Goal: Task Accomplishment & Management: Use online tool/utility

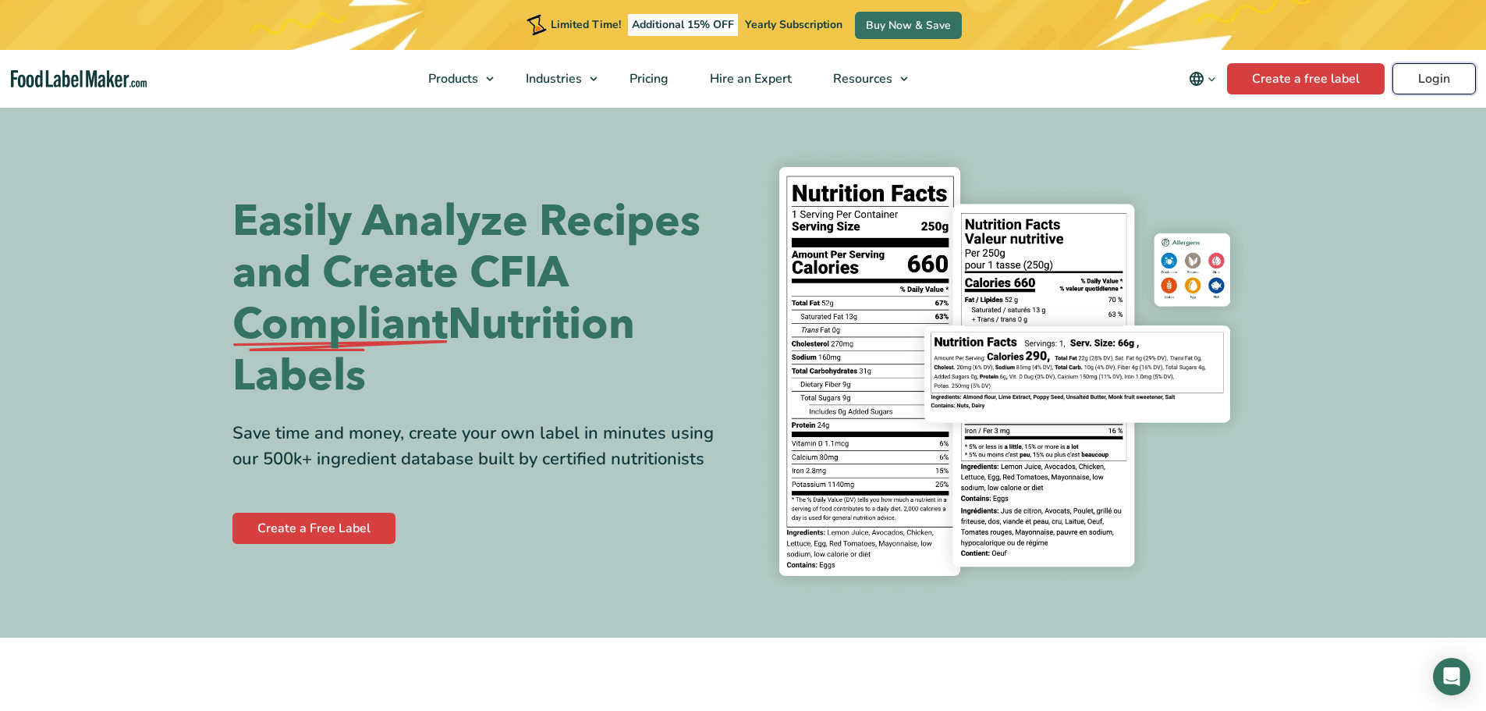
click at [1463, 77] on link "Login" at bounding box center [1433, 78] width 83 height 31
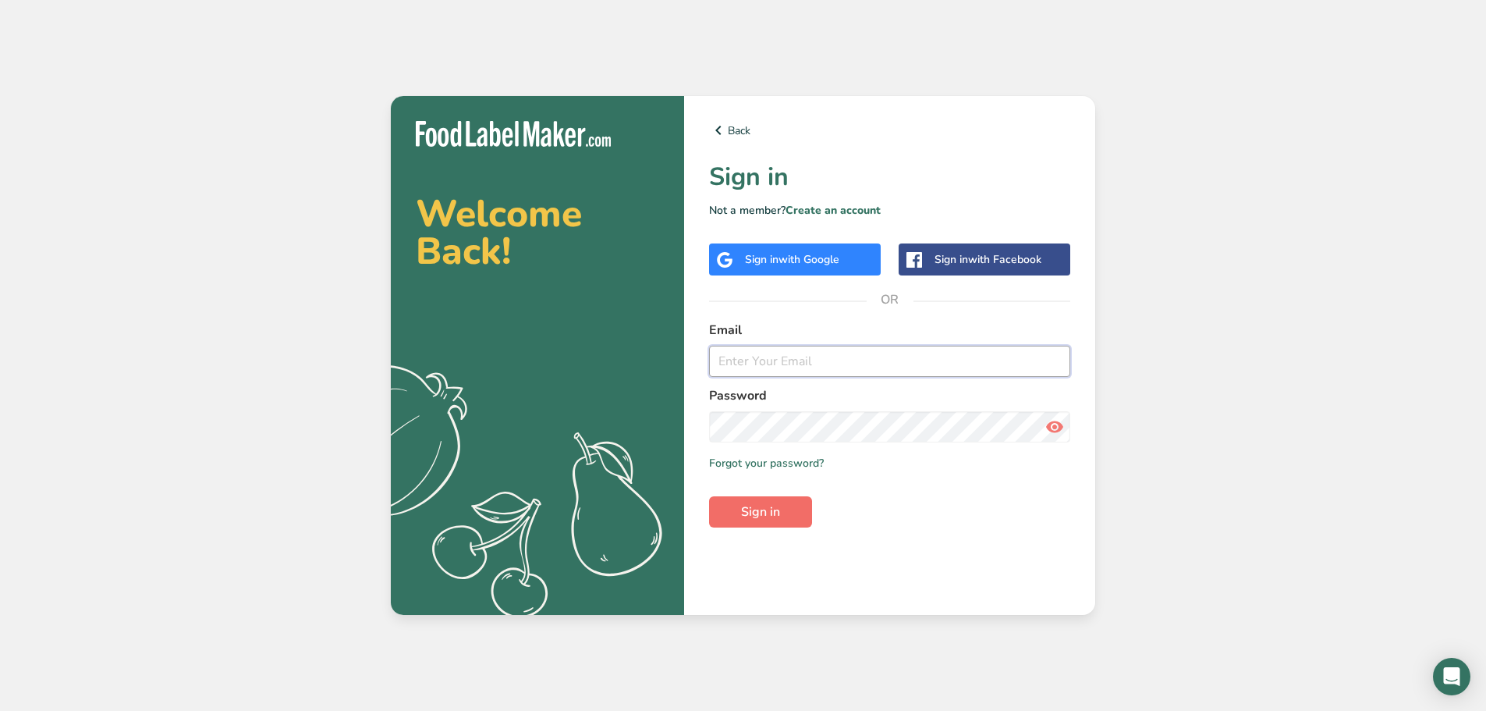
type input "pgoregaonkar@jadeemeats.com"
click at [754, 513] on span "Sign in" at bounding box center [760, 511] width 39 height 19
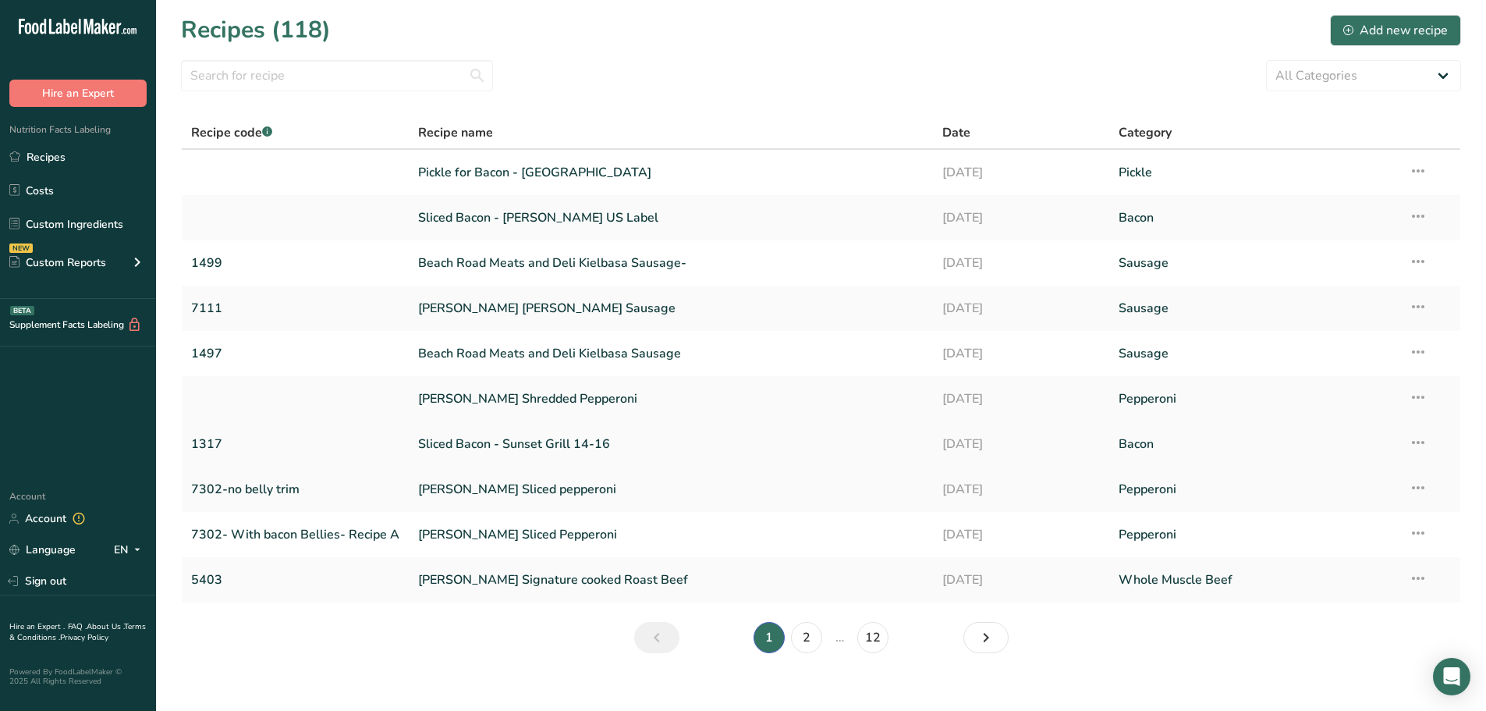
click at [598, 452] on link "Sliced Bacon - Sunset Grill 14-16" at bounding box center [671, 443] width 506 height 33
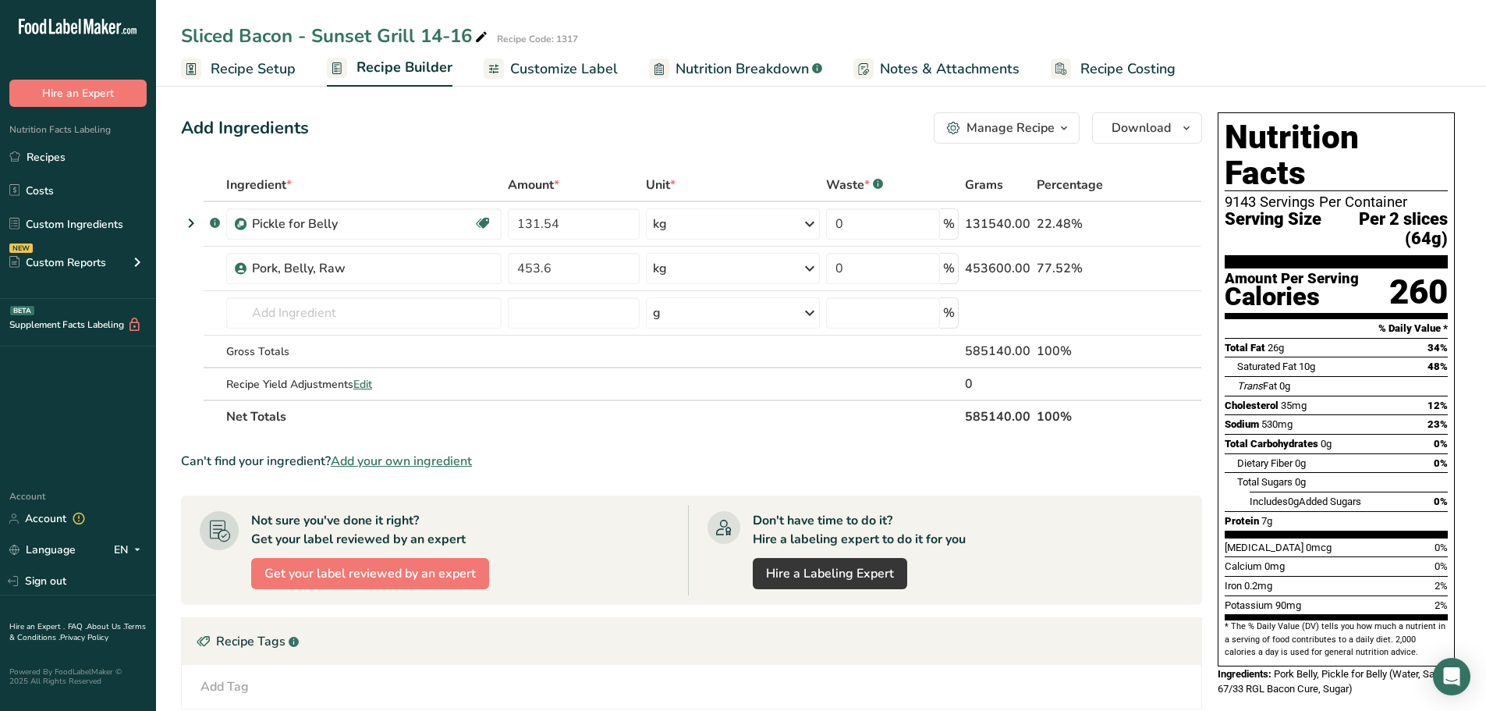
click at [536, 71] on span "Customize Label" at bounding box center [564, 69] width 108 height 21
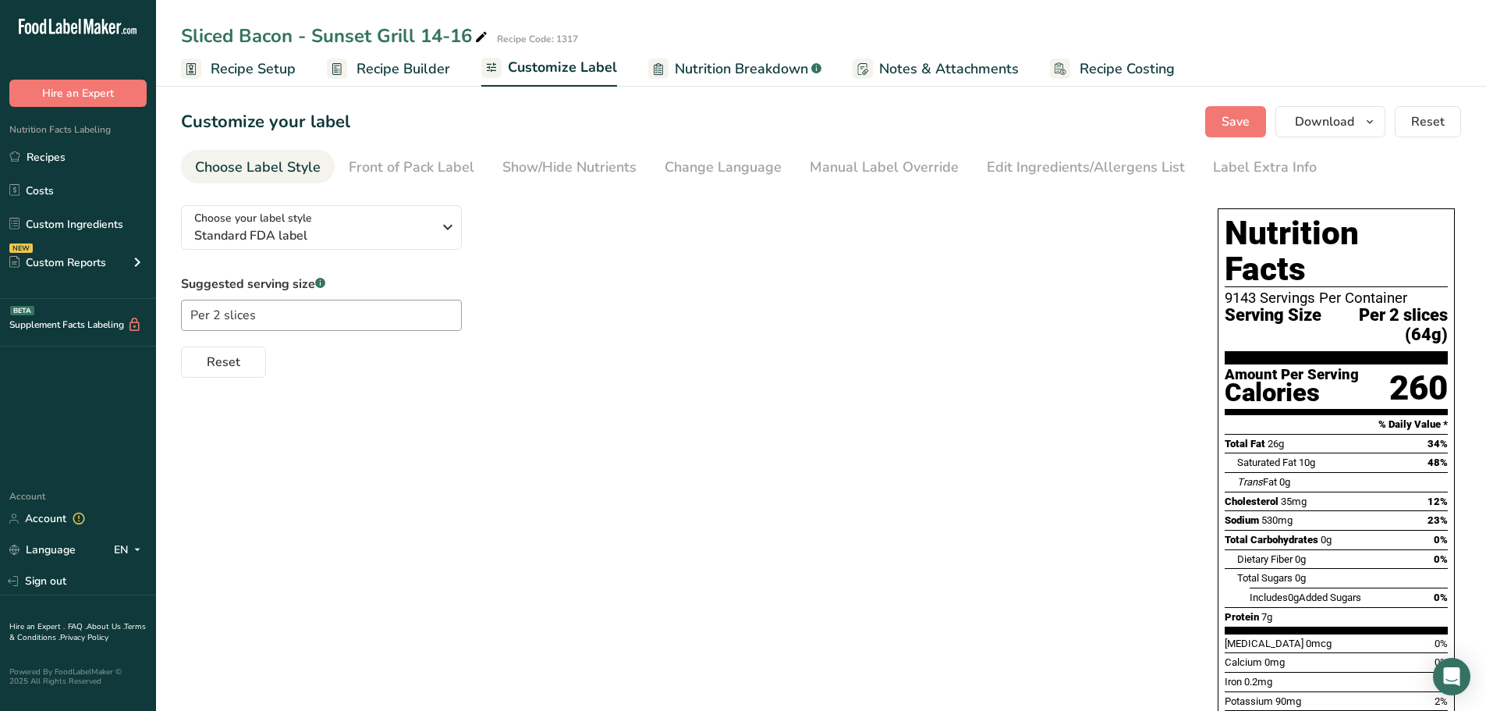
click at [390, 80] on link "Recipe Builder" at bounding box center [388, 68] width 123 height 35
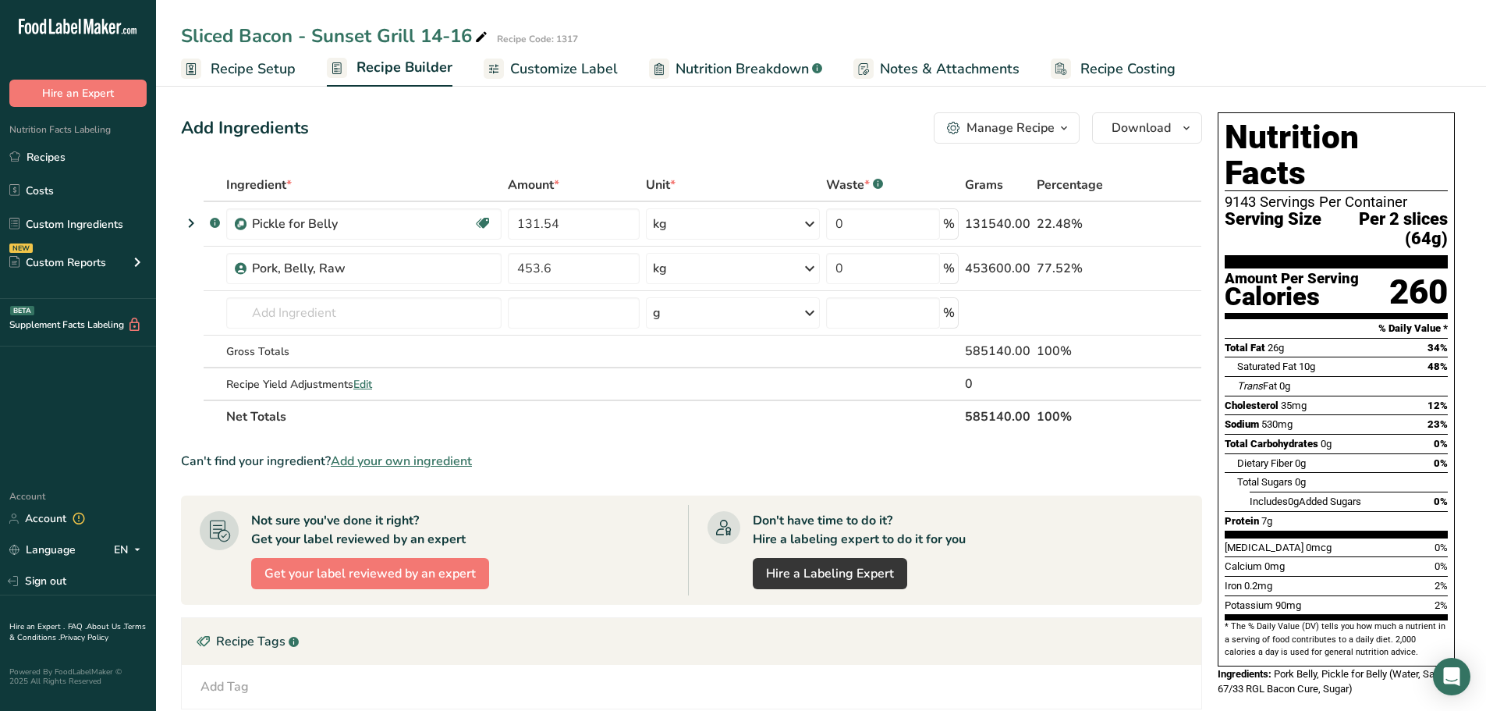
click at [867, 68] on rect at bounding box center [863, 69] width 20 height 20
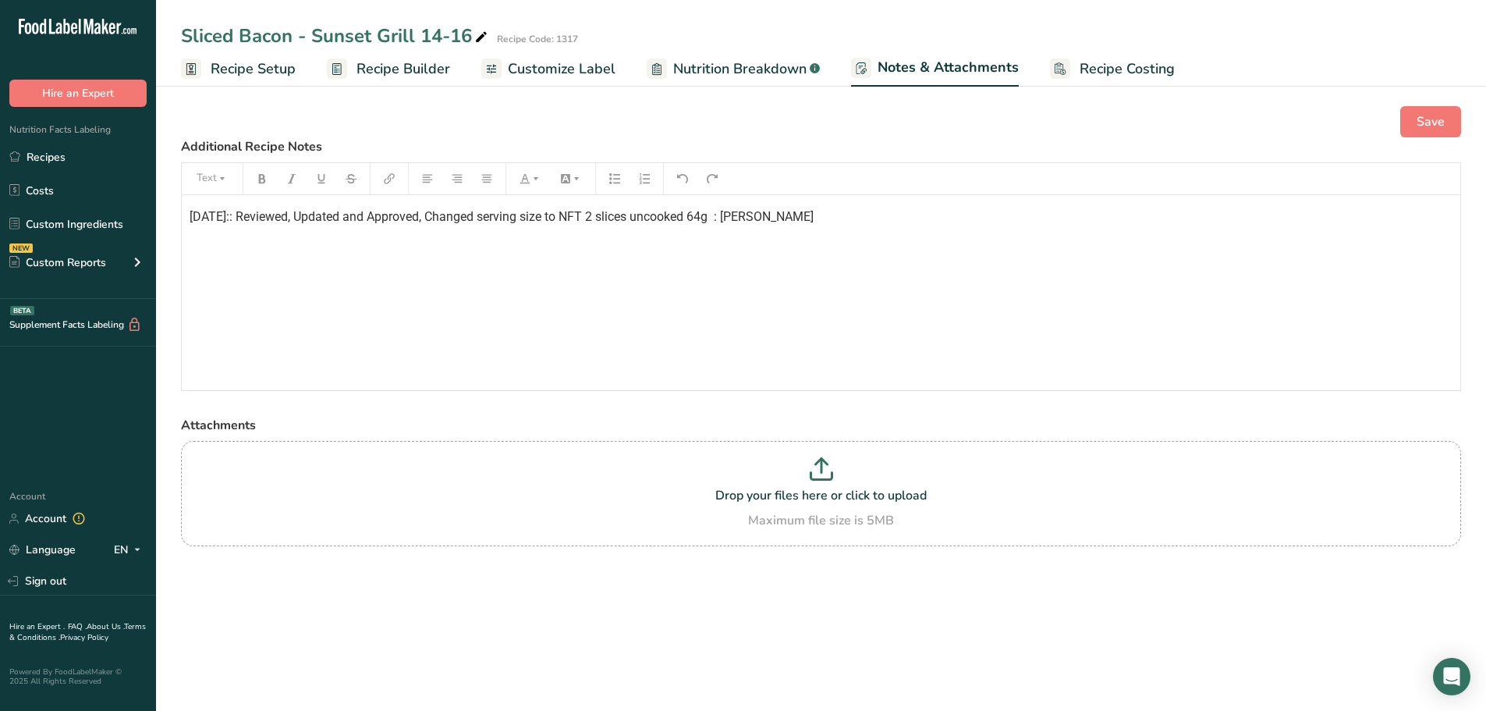
click at [247, 69] on span "Recipe Setup" at bounding box center [253, 69] width 85 height 21
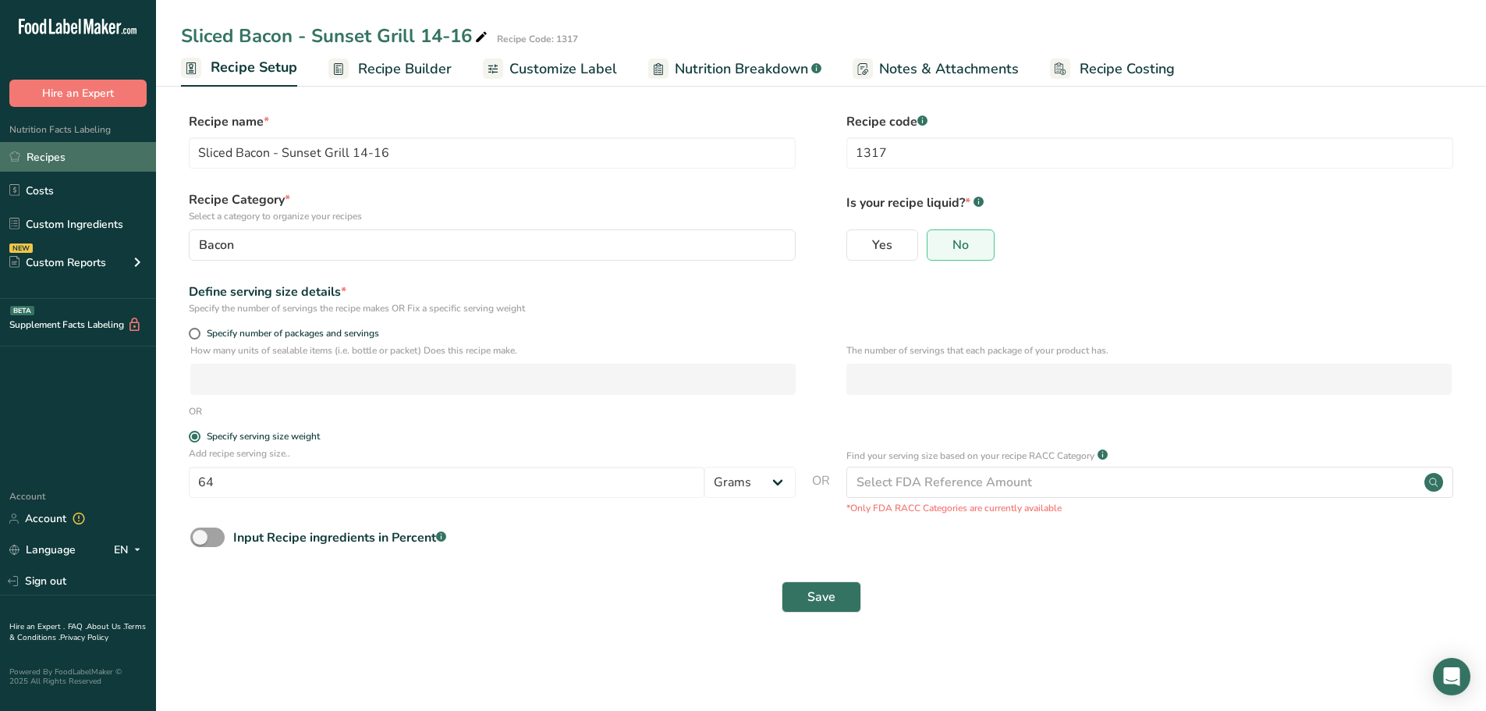
click at [2, 155] on link "Recipes" at bounding box center [78, 157] width 156 height 30
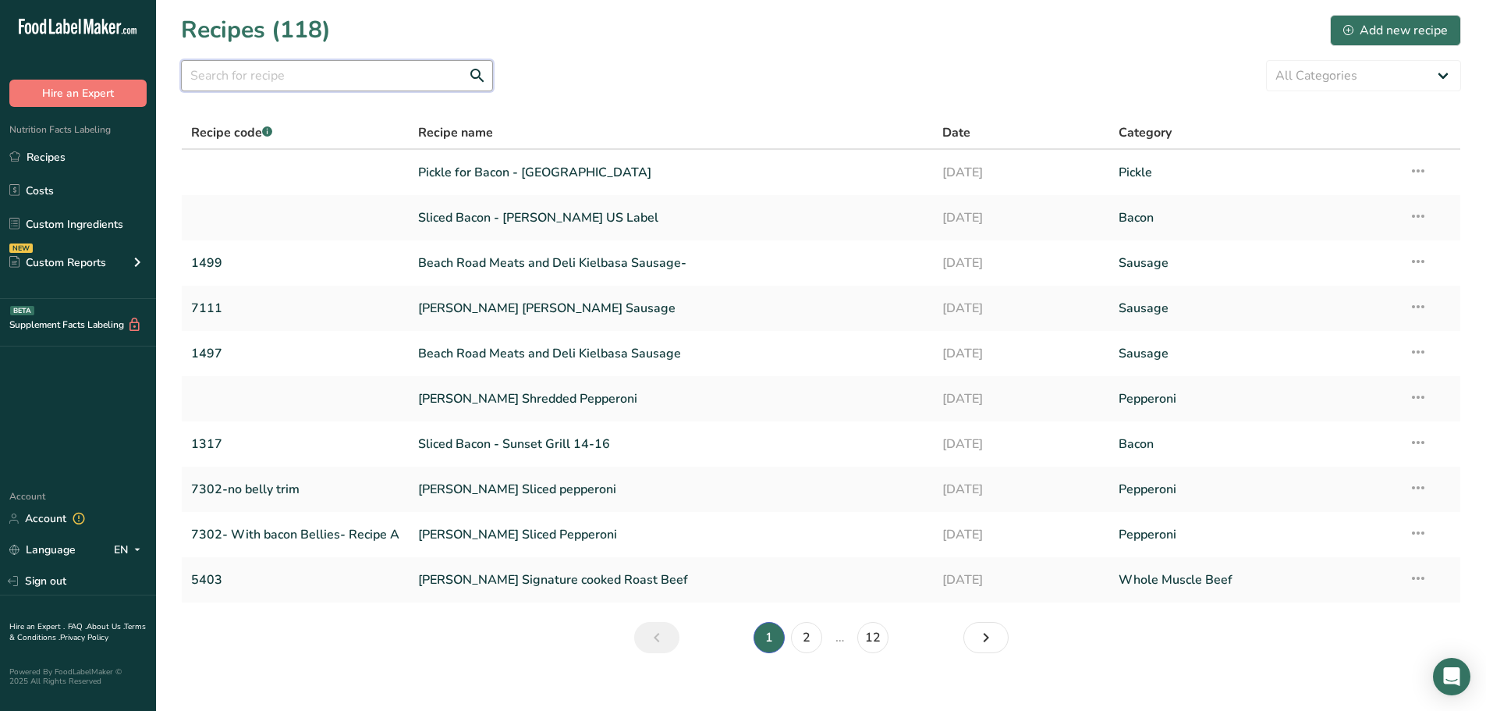
click at [283, 86] on input "text" at bounding box center [337, 75] width 312 height 31
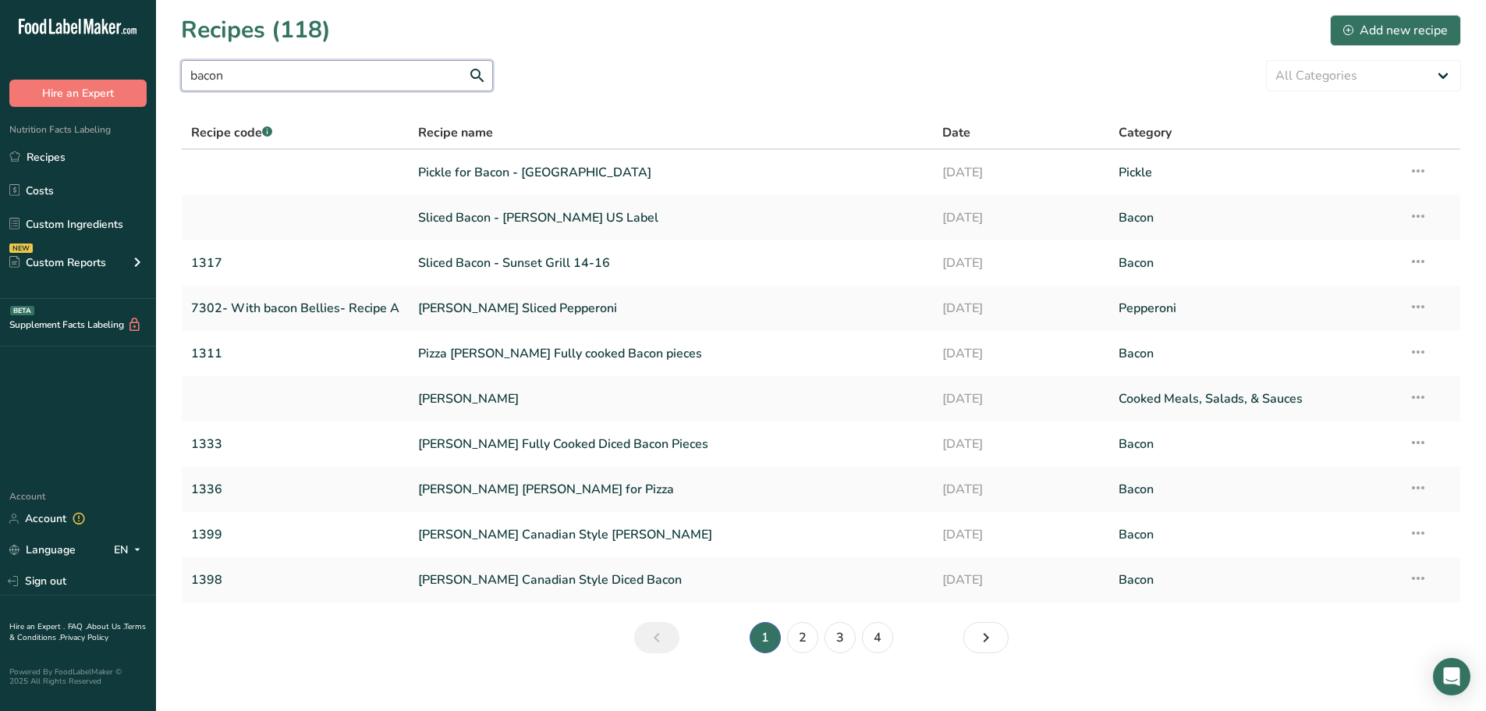
type input "bacon"
click at [810, 625] on link "2" at bounding box center [802, 637] width 31 height 31
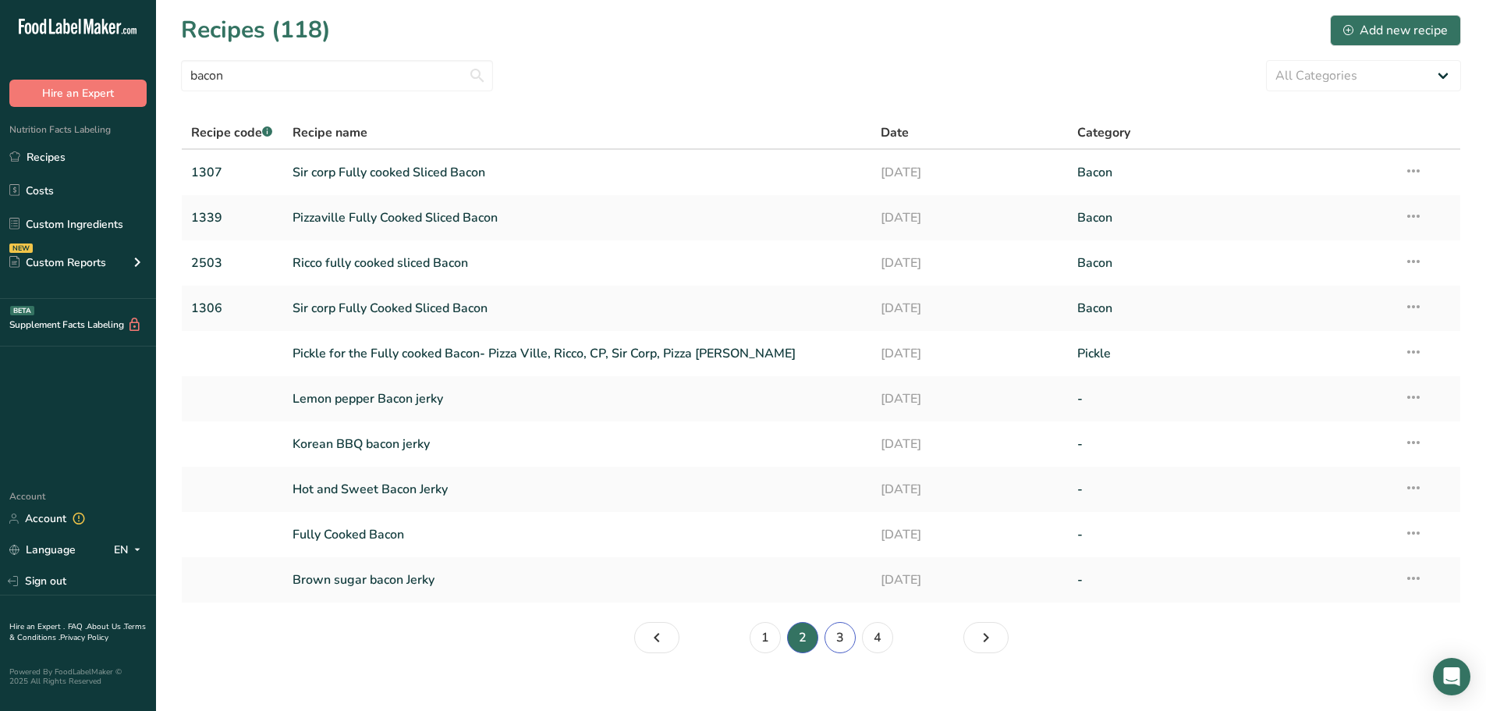
click at [839, 641] on link "3" at bounding box center [840, 637] width 31 height 31
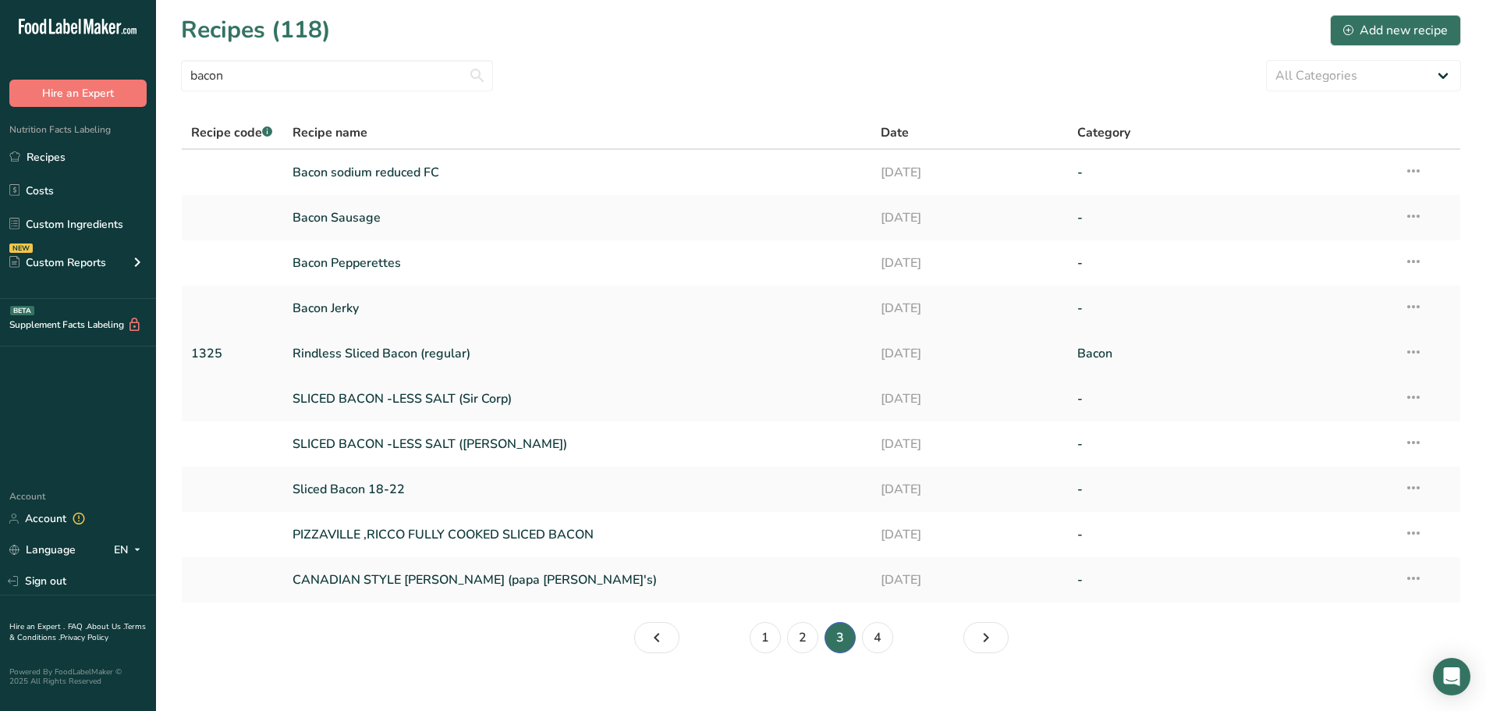
click at [215, 357] on link "1325" at bounding box center [232, 353] width 83 height 33
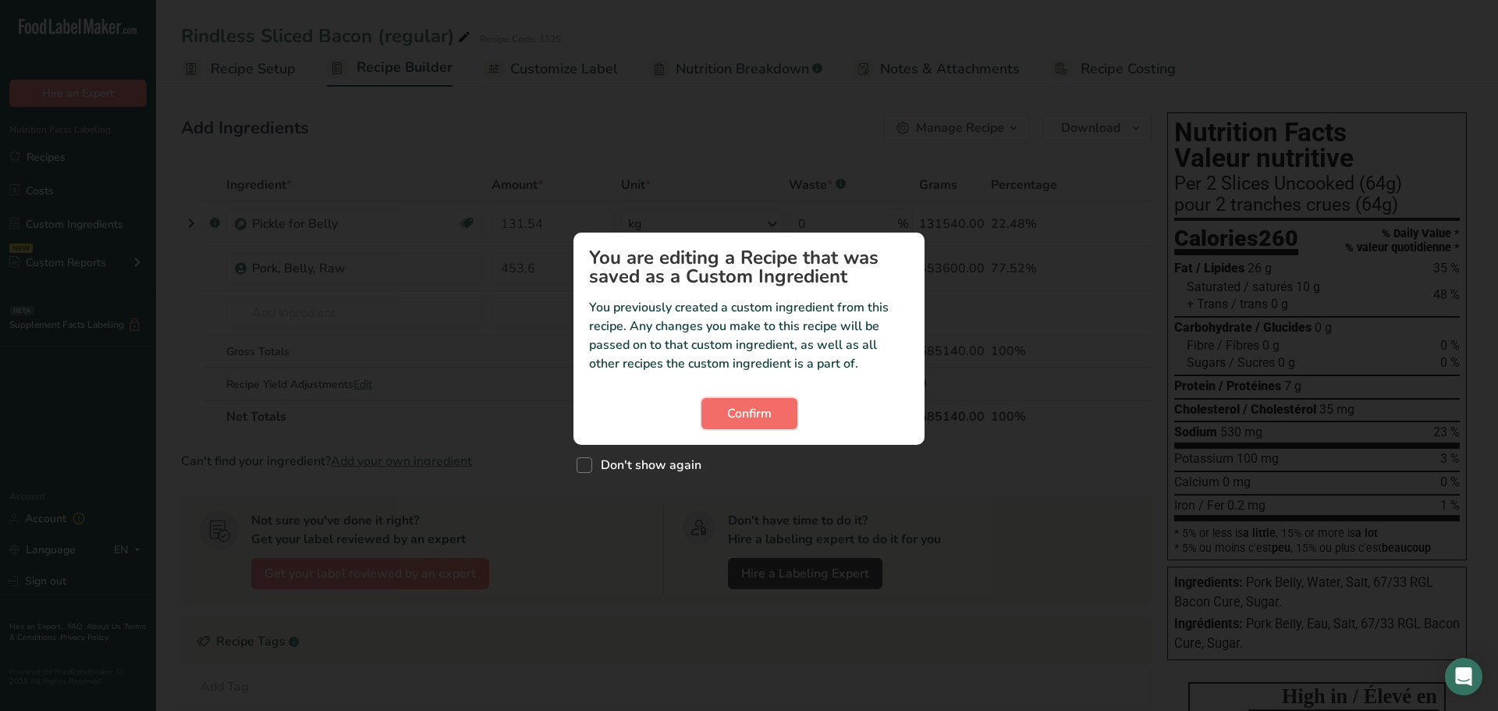
click at [736, 403] on button "Confirm" at bounding box center [749, 413] width 96 height 31
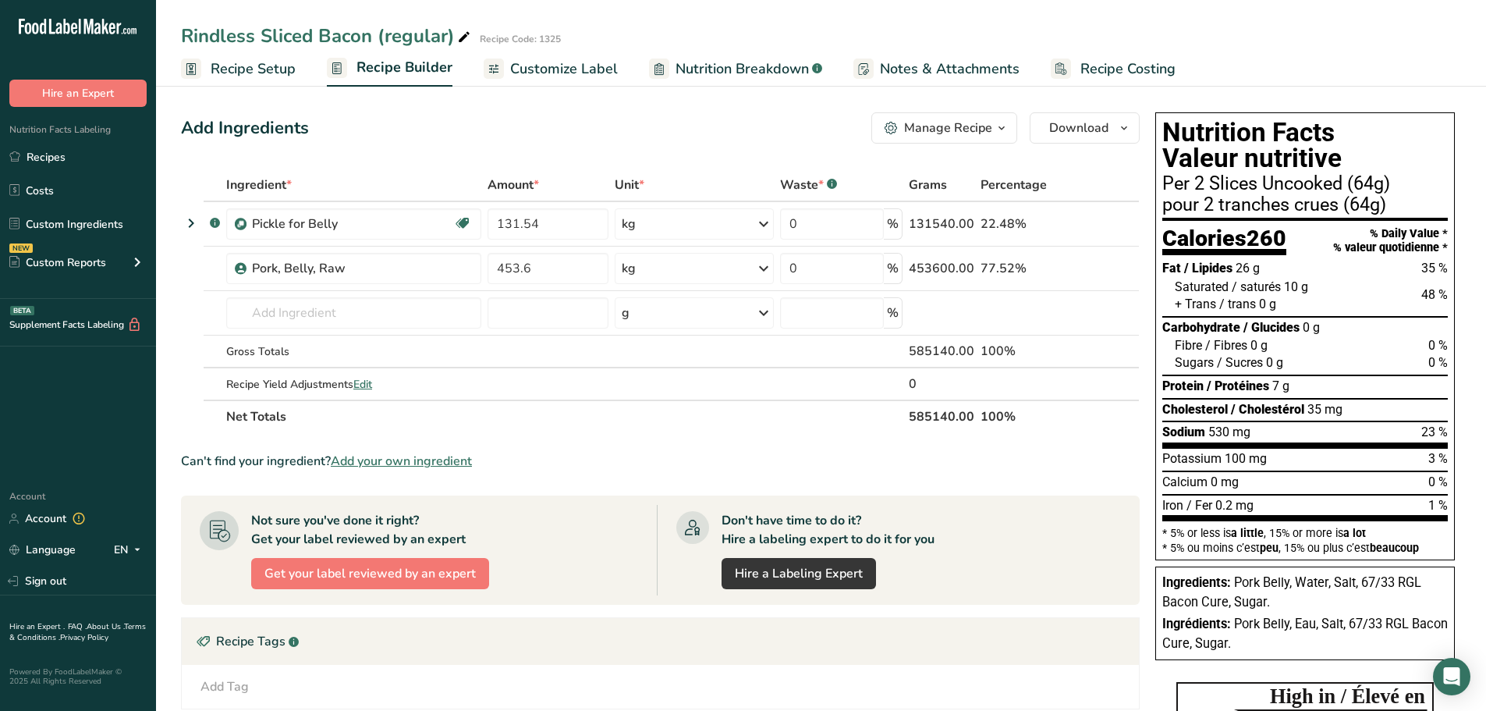
click at [968, 75] on span "Notes & Attachments" at bounding box center [950, 69] width 140 height 21
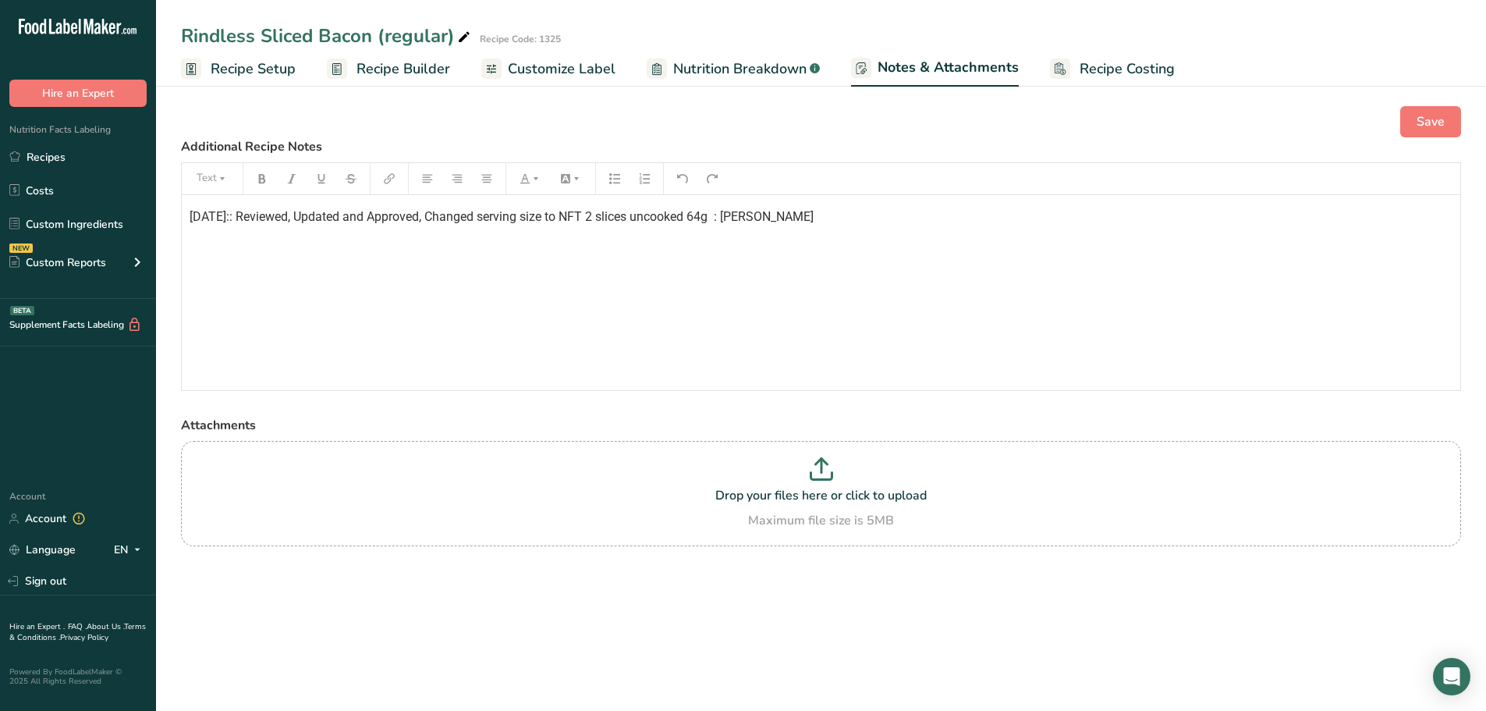
click at [755, 76] on span "Nutrition Breakdown" at bounding box center [739, 69] width 133 height 21
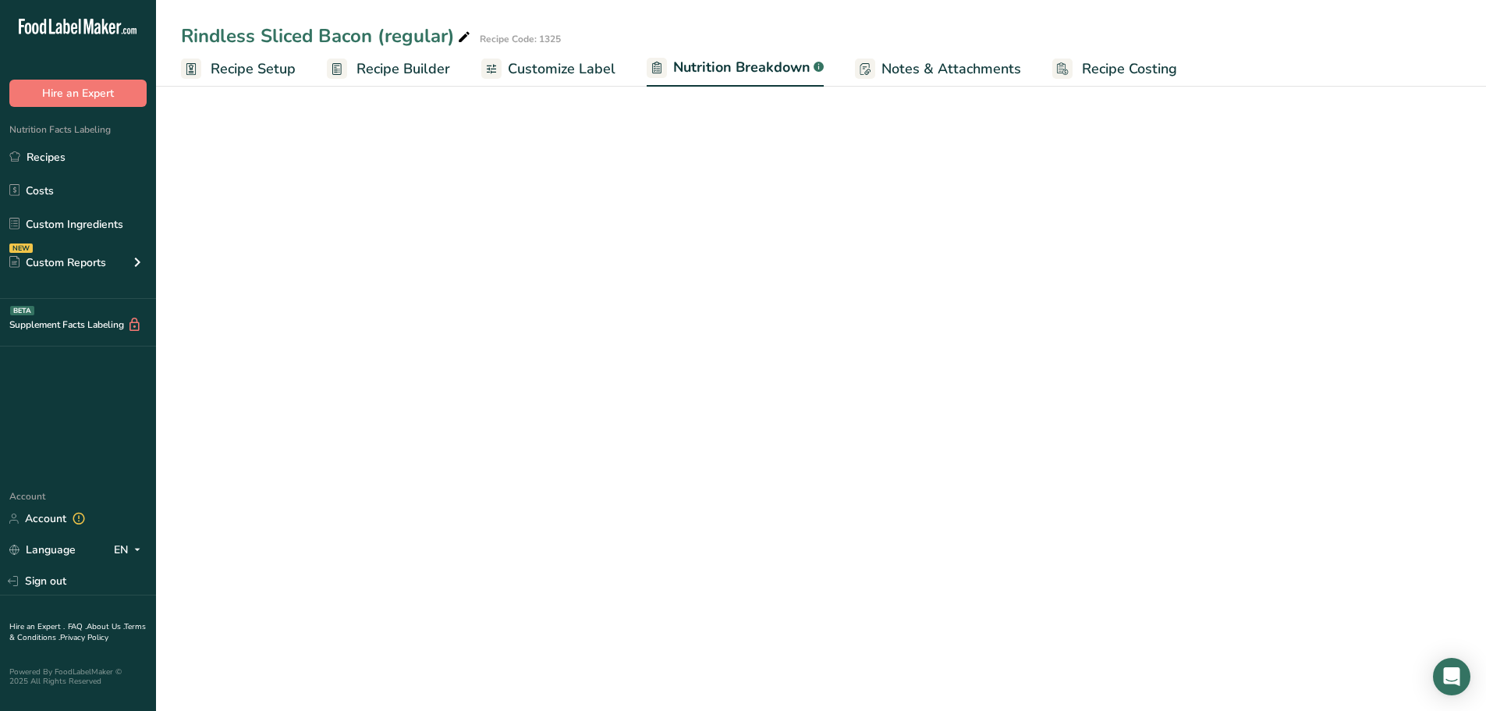
select select "Calories"
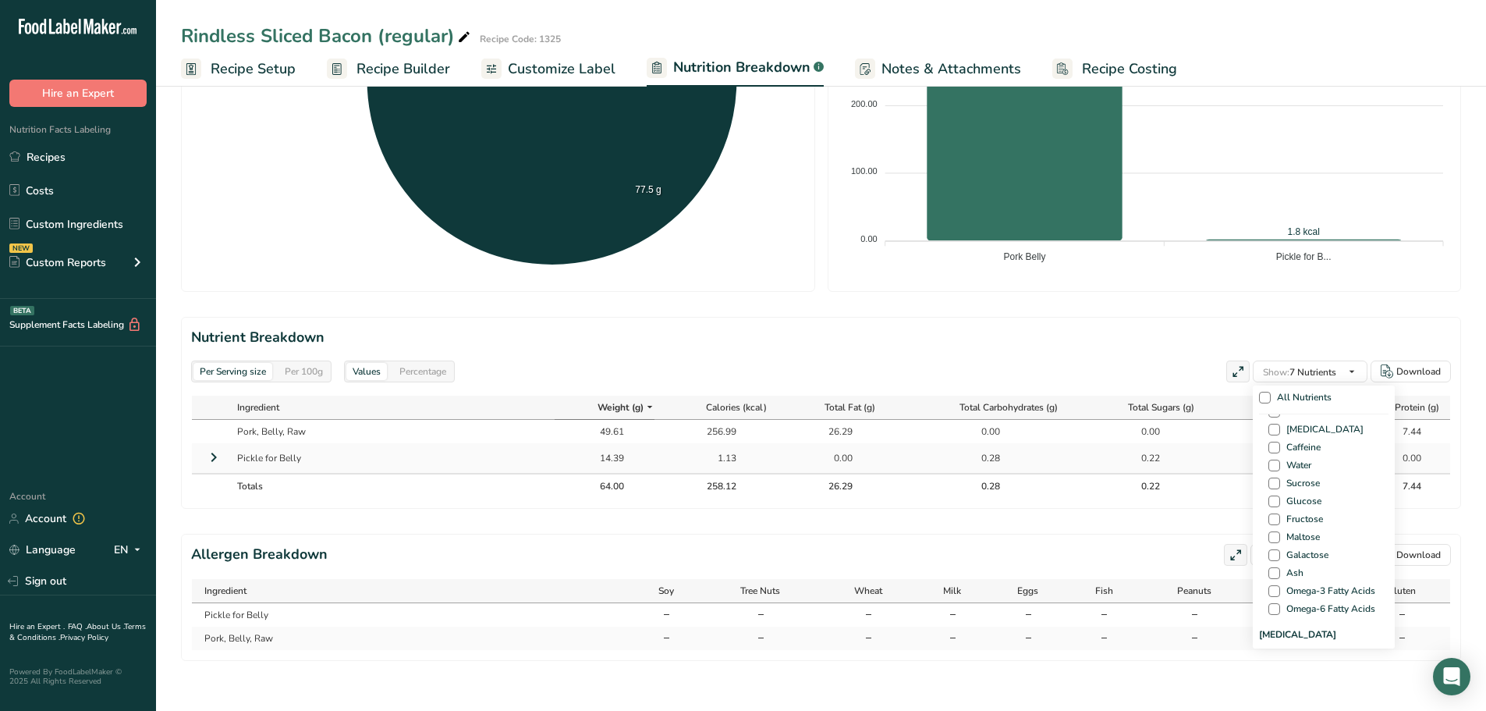
scroll to position [1016, 0]
click at [1272, 457] on span at bounding box center [1274, 463] width 12 height 12
click at [1272, 458] on input "Water" at bounding box center [1273, 463] width 10 height 10
checkbox input "true"
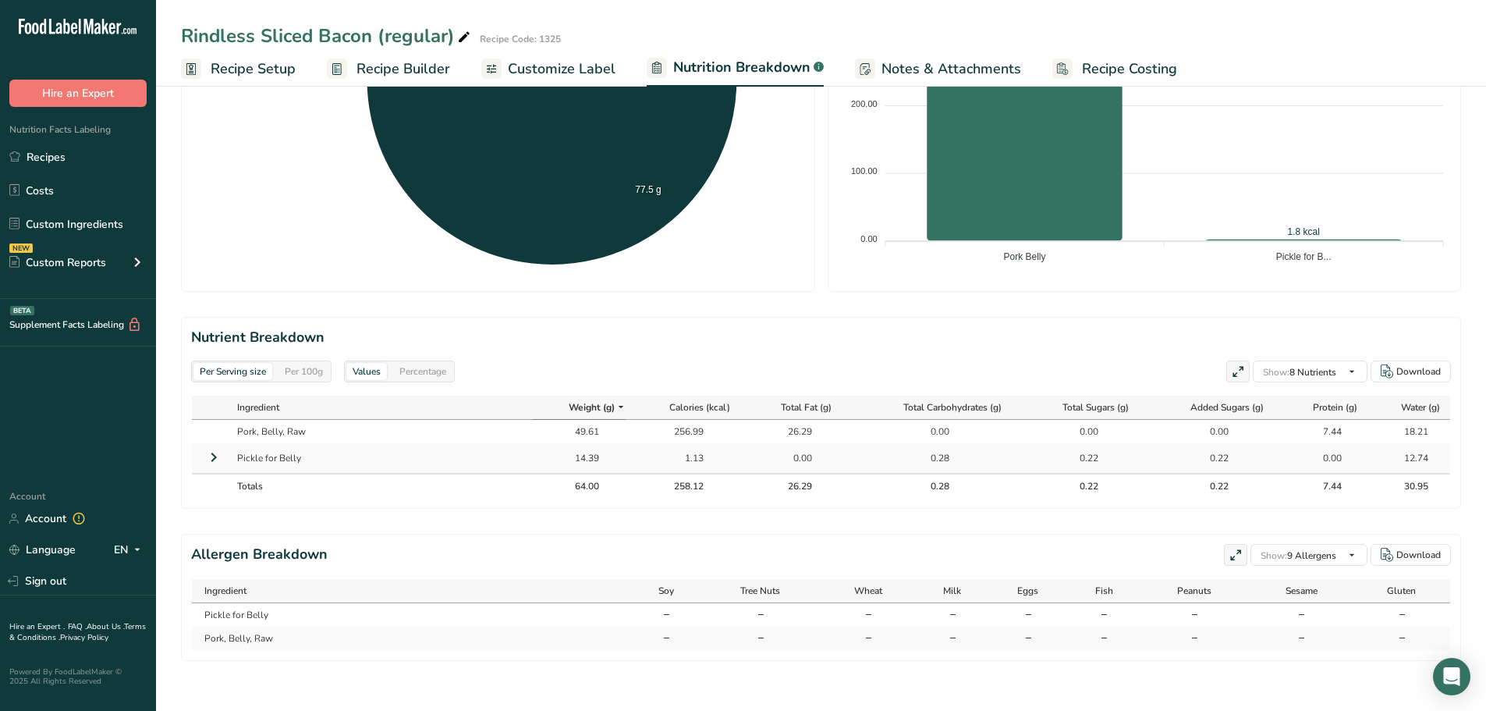
scroll to position [0, 0]
click at [311, 367] on div "Per 100g" at bounding box center [303, 371] width 51 height 17
click at [59, 153] on link "Recipes" at bounding box center [78, 157] width 156 height 30
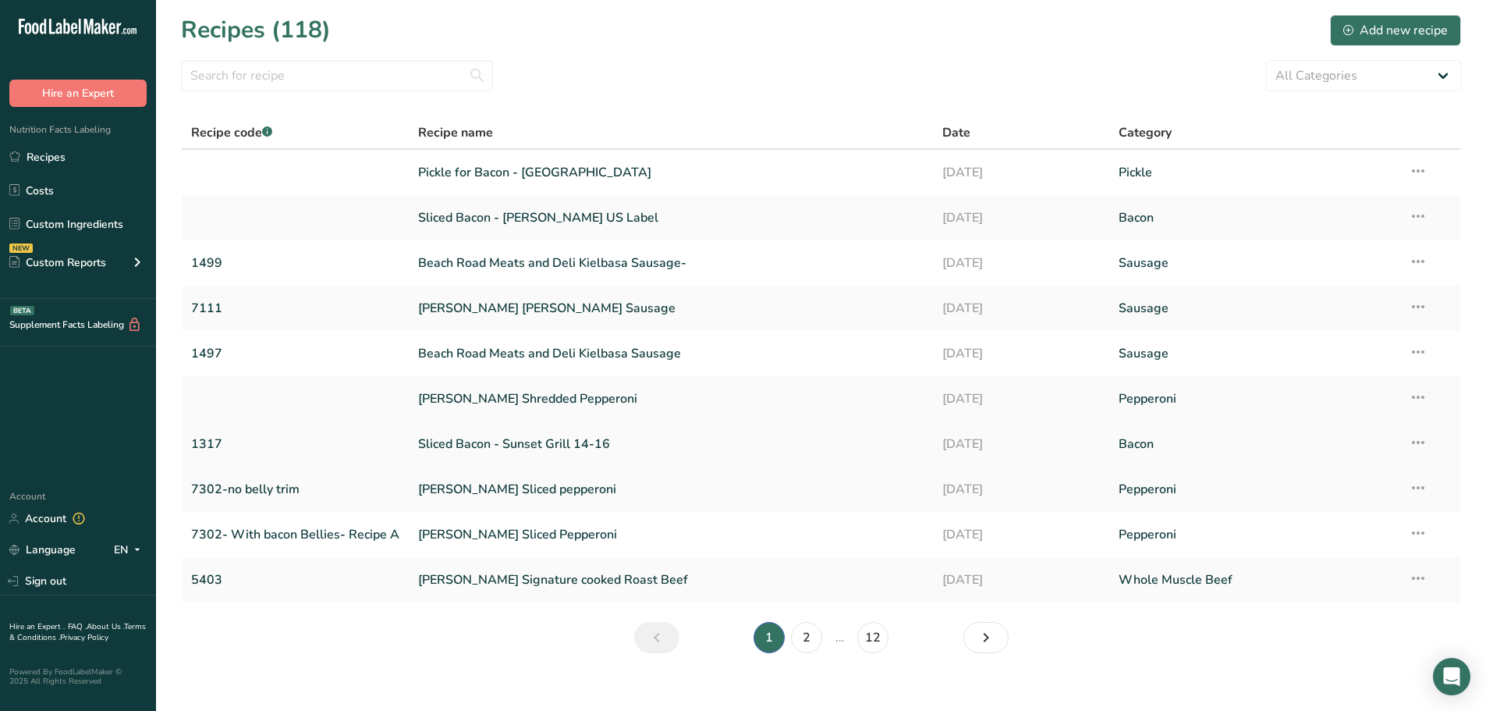
click at [1414, 445] on icon at bounding box center [1418, 442] width 19 height 28
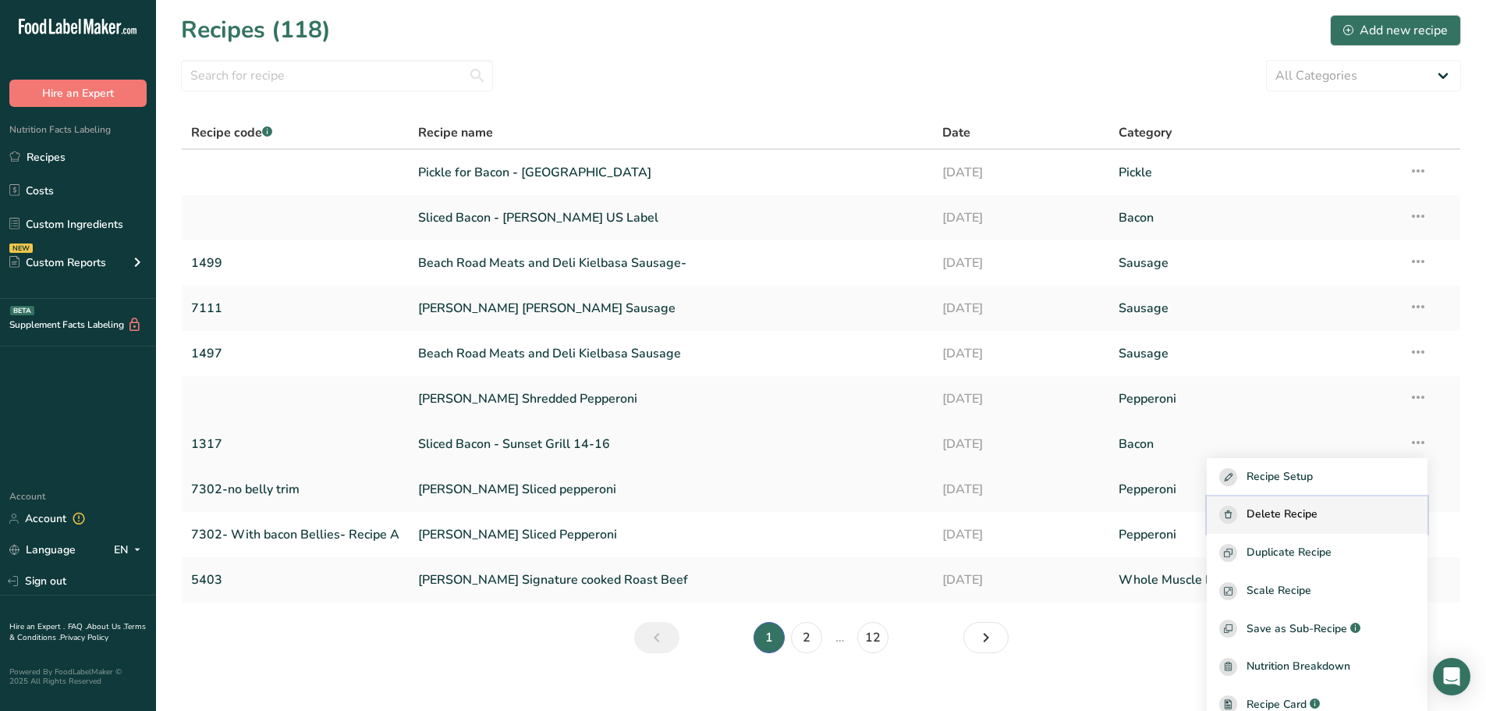
click at [1318, 516] on span "Delete Recipe" at bounding box center [1282, 515] width 71 height 18
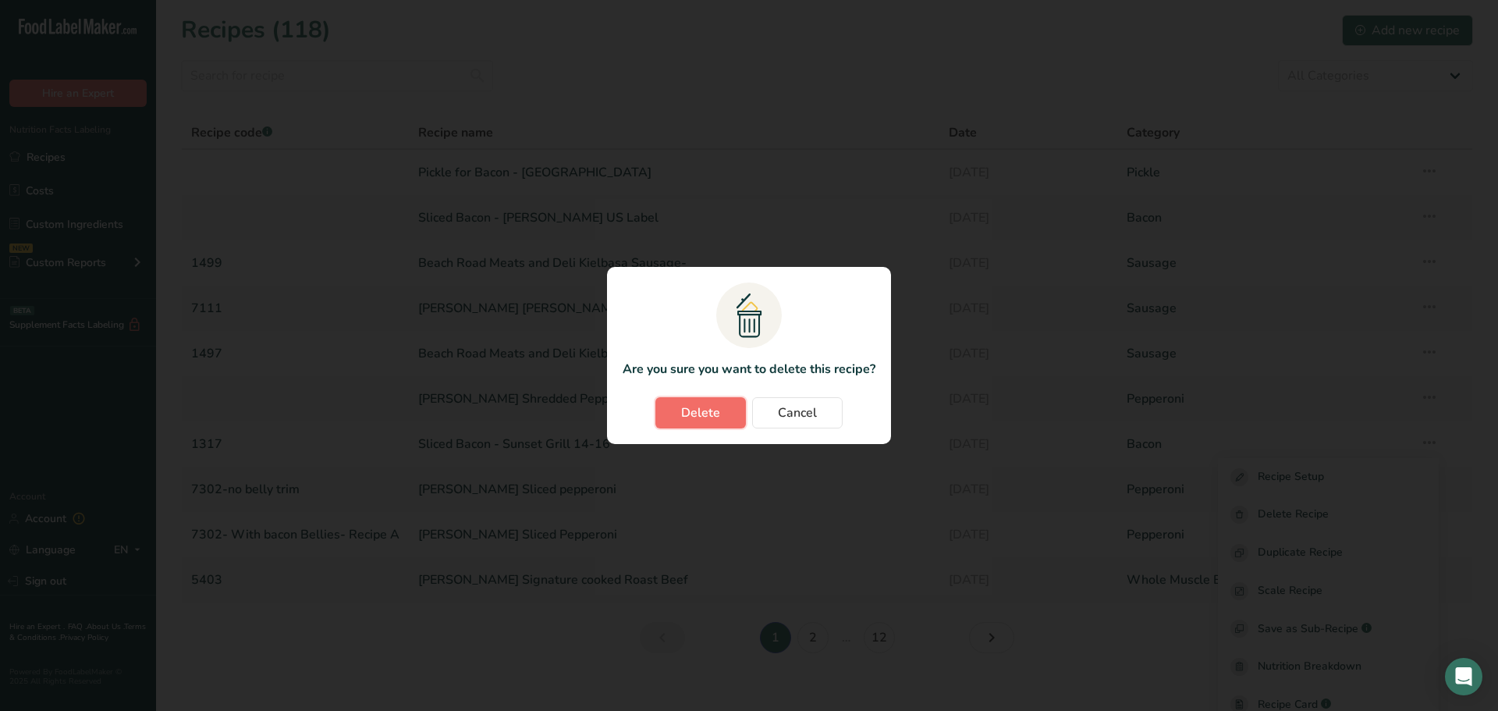
click at [689, 417] on span "Delete" at bounding box center [700, 412] width 39 height 19
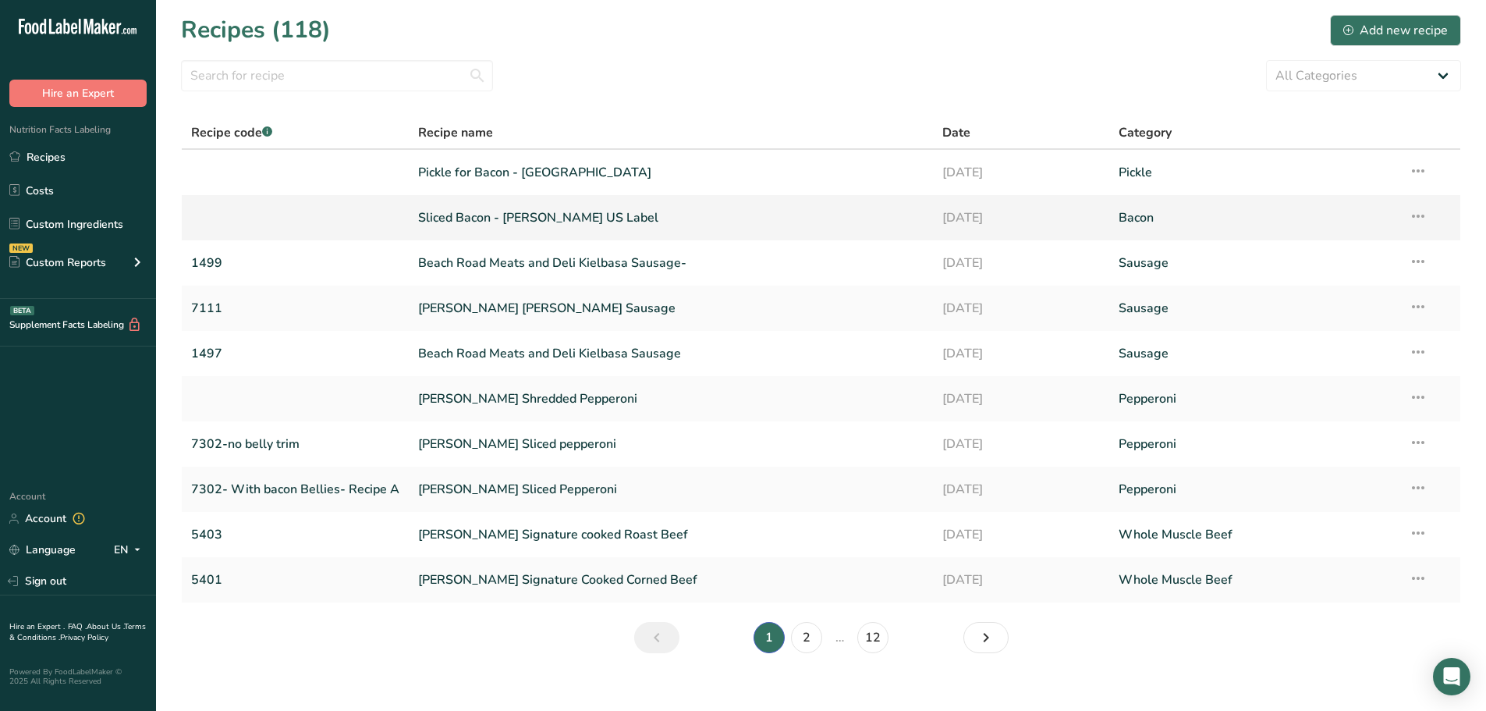
click at [448, 214] on link "Sliced Bacon - Cherry Pink US Label" at bounding box center [671, 217] width 506 height 33
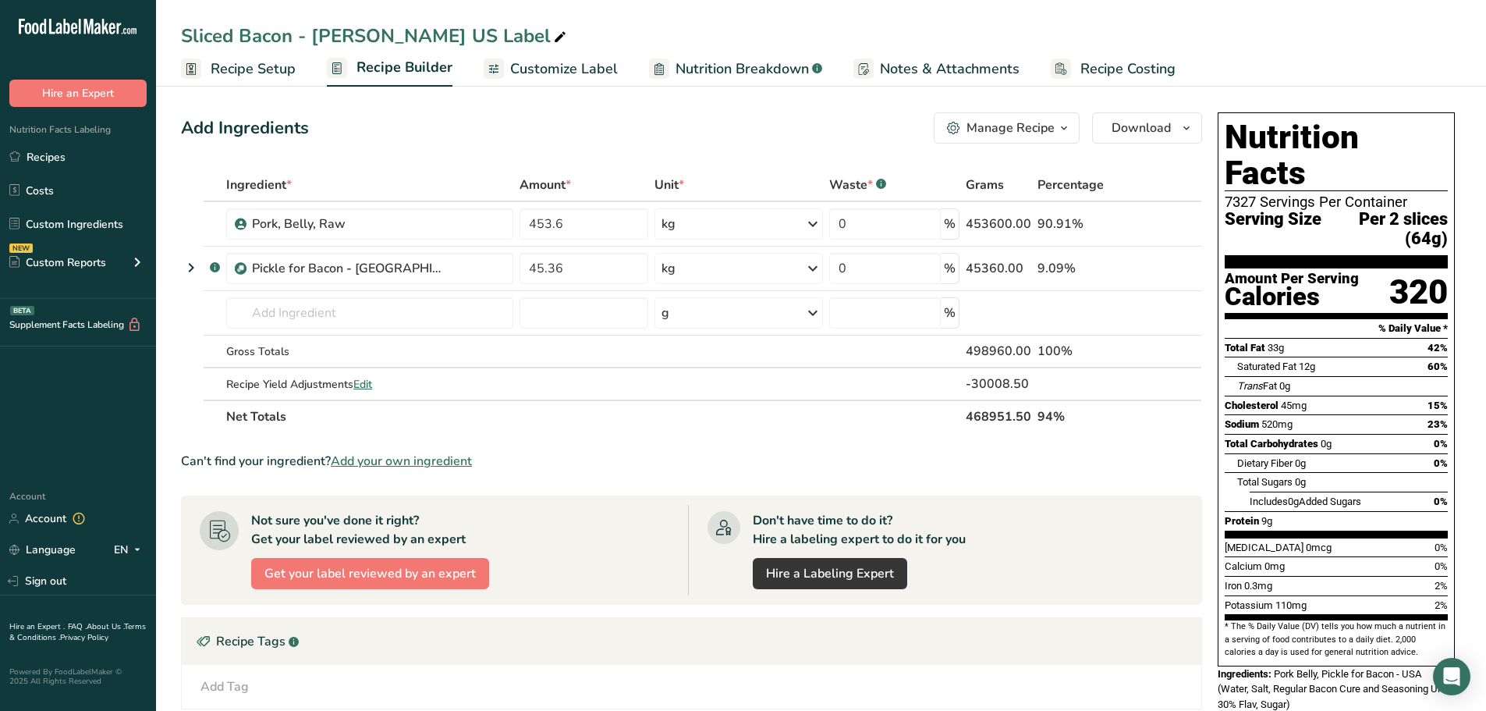
click at [734, 69] on span "Nutrition Breakdown" at bounding box center [742, 69] width 133 height 21
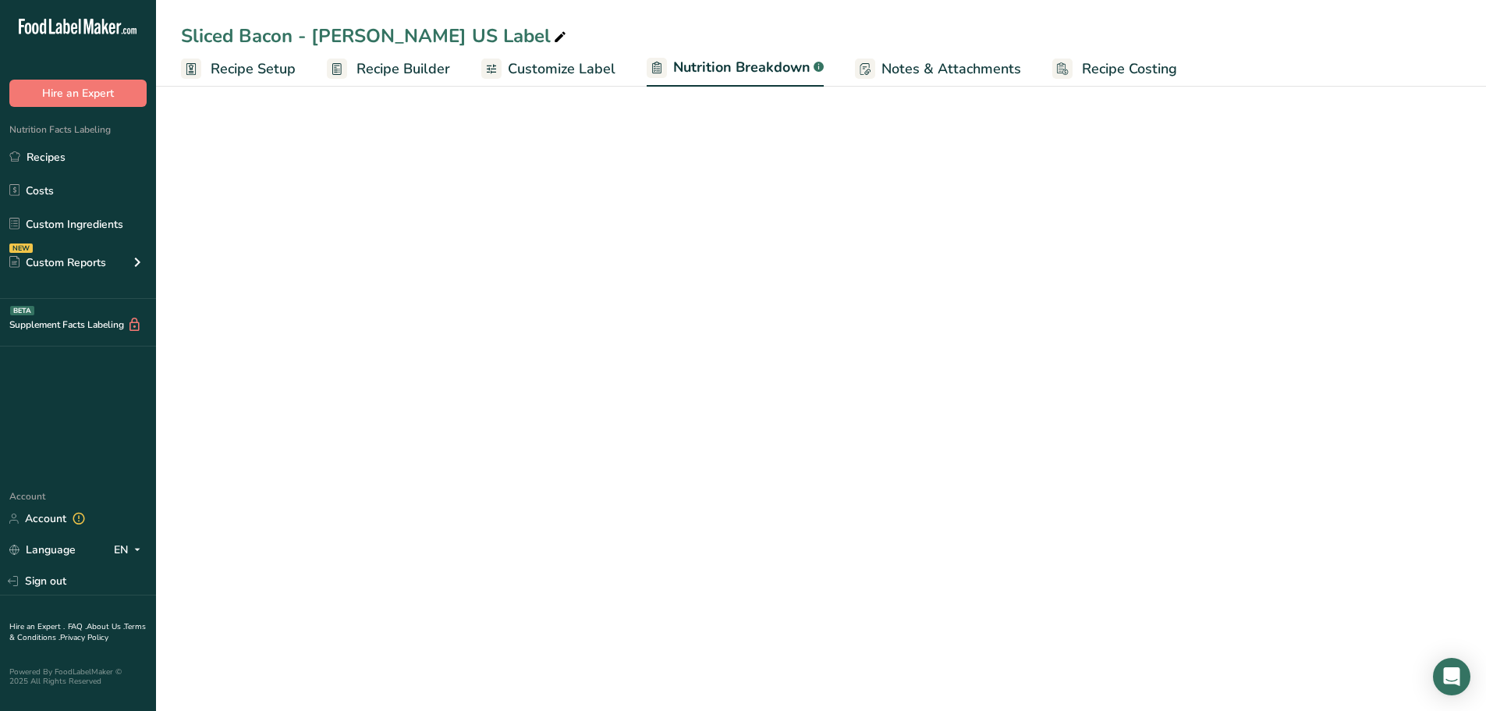
select select "Calories"
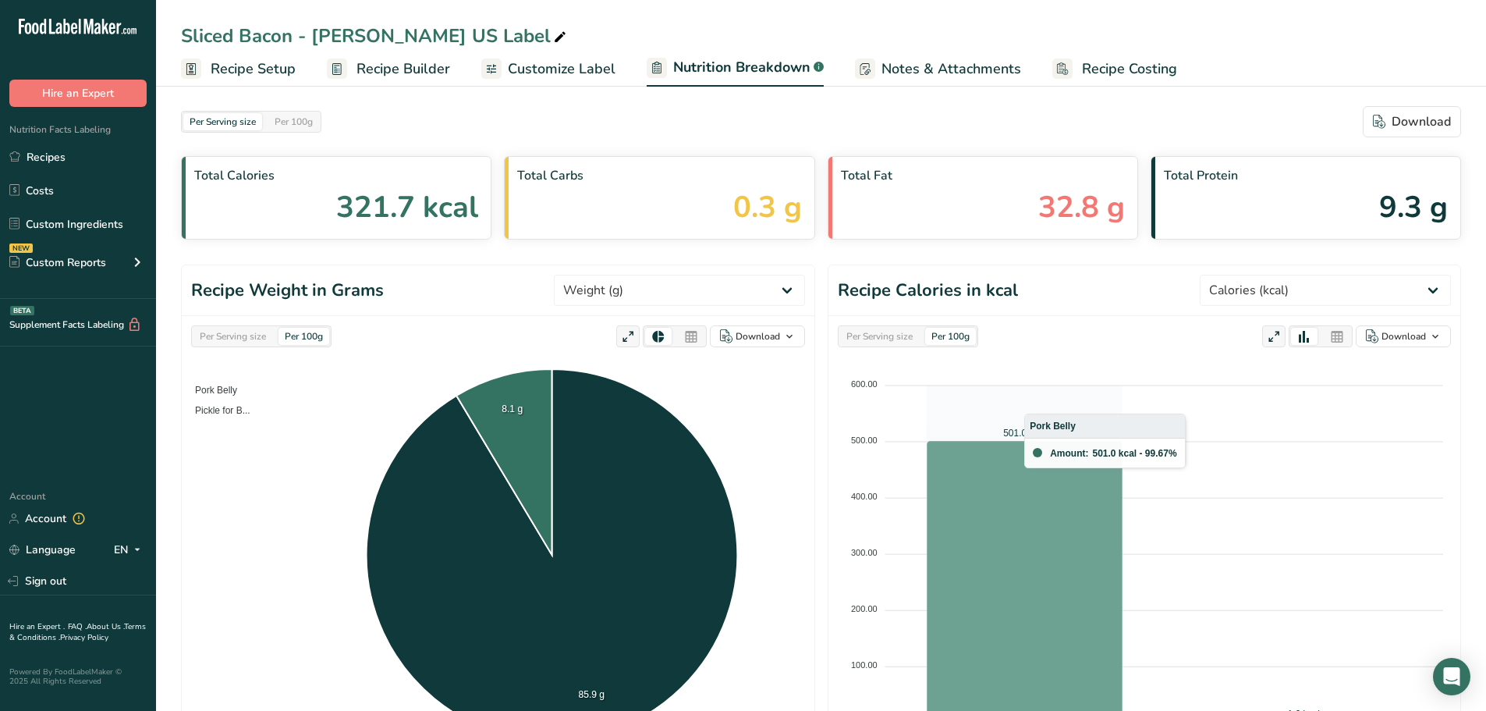
scroll to position [390, 0]
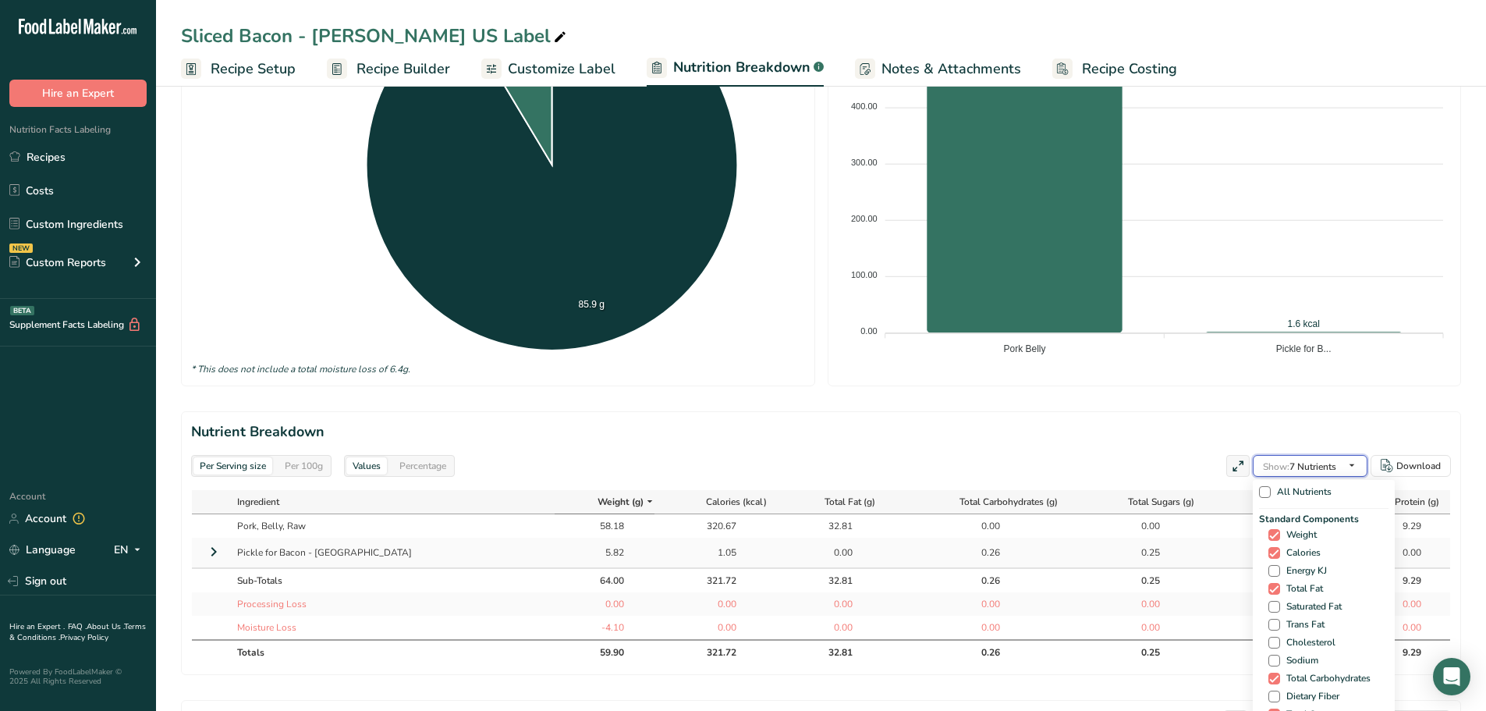
click at [1346, 467] on icon "button" at bounding box center [1352, 466] width 12 height 20
click at [1347, 460] on icon "button" at bounding box center [1352, 466] width 12 height 20
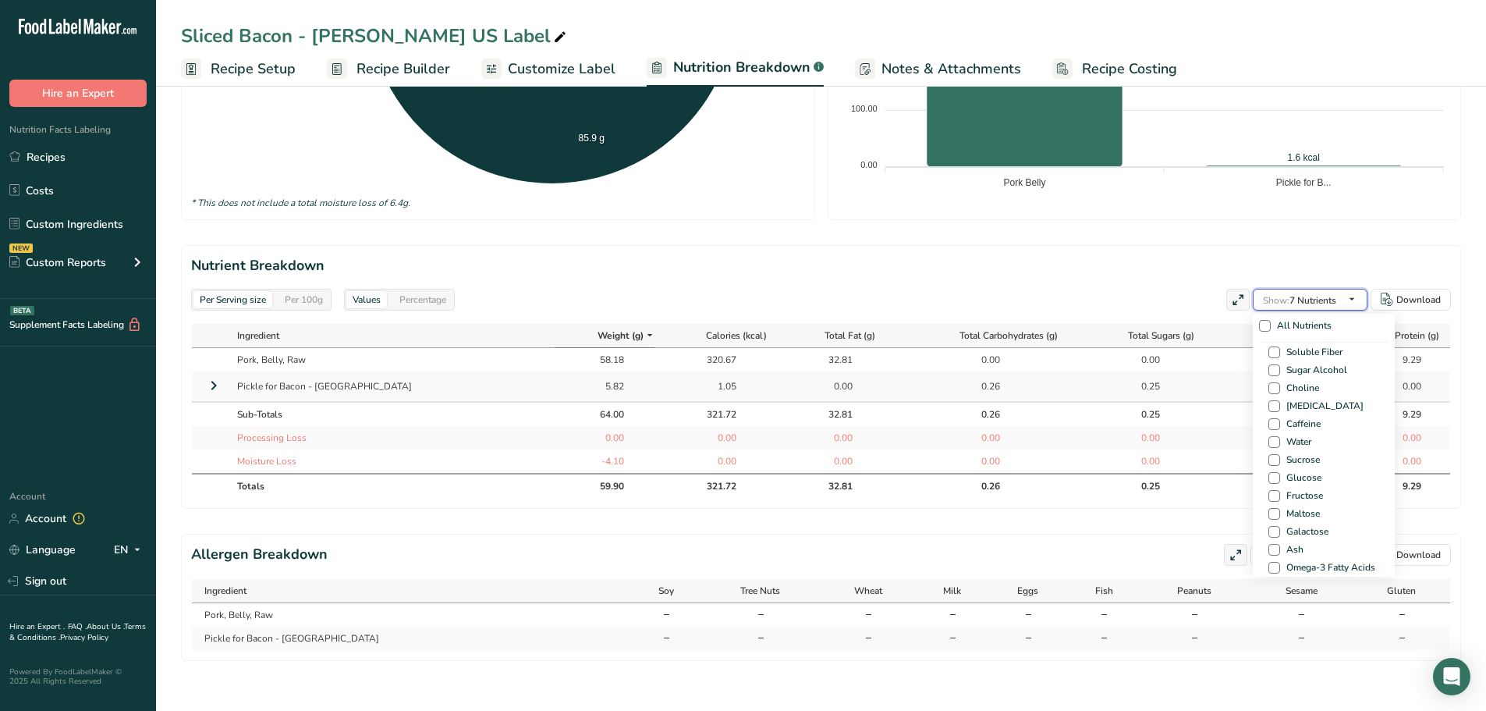
scroll to position [938, 0]
click at [1280, 463] on span "Water" at bounding box center [1295, 469] width 31 height 12
click at [1276, 464] on input "Water" at bounding box center [1273, 469] width 10 height 10
checkbox input "true"
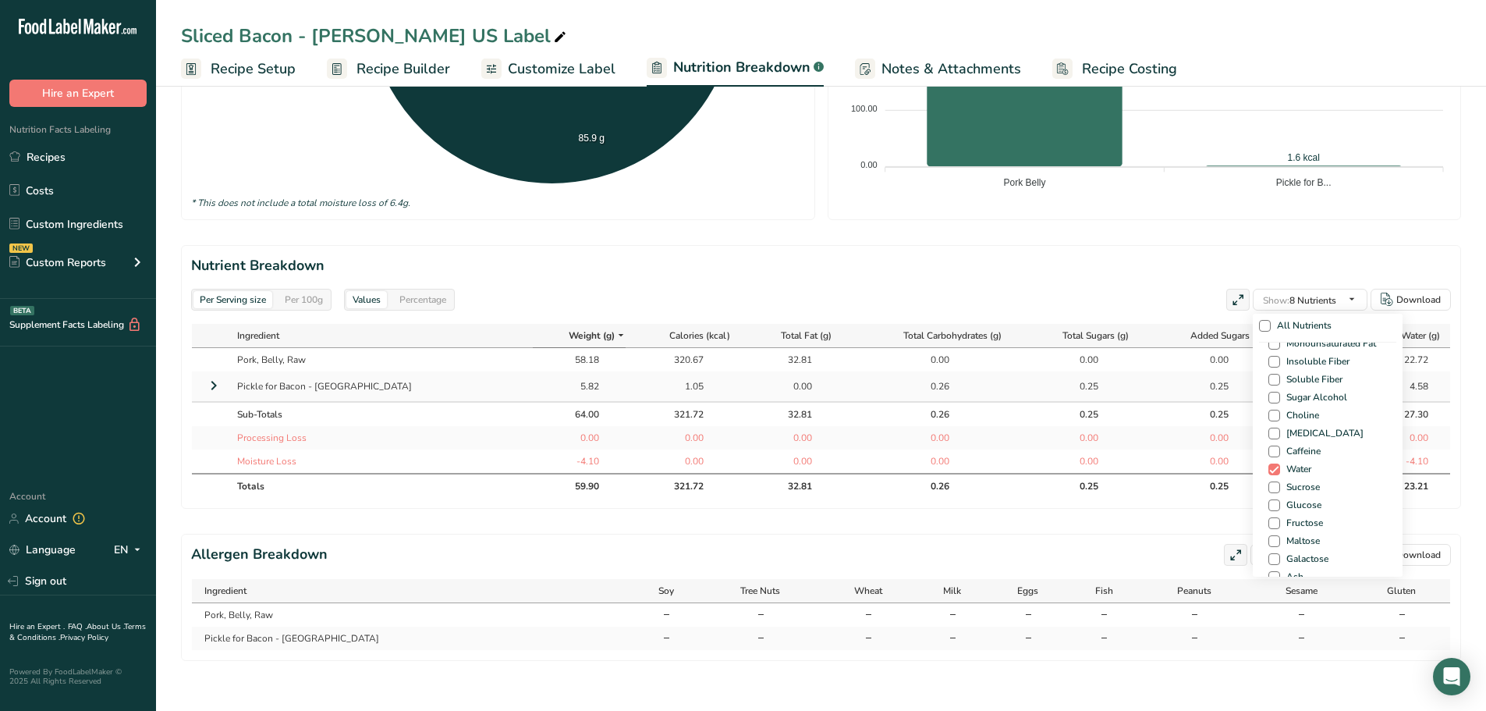
click at [1155, 245] on section "Nutrient Breakdown Per Serving size Per 100g Values Percentage Show: 8 Nutrient…" at bounding box center [821, 377] width 1280 height 264
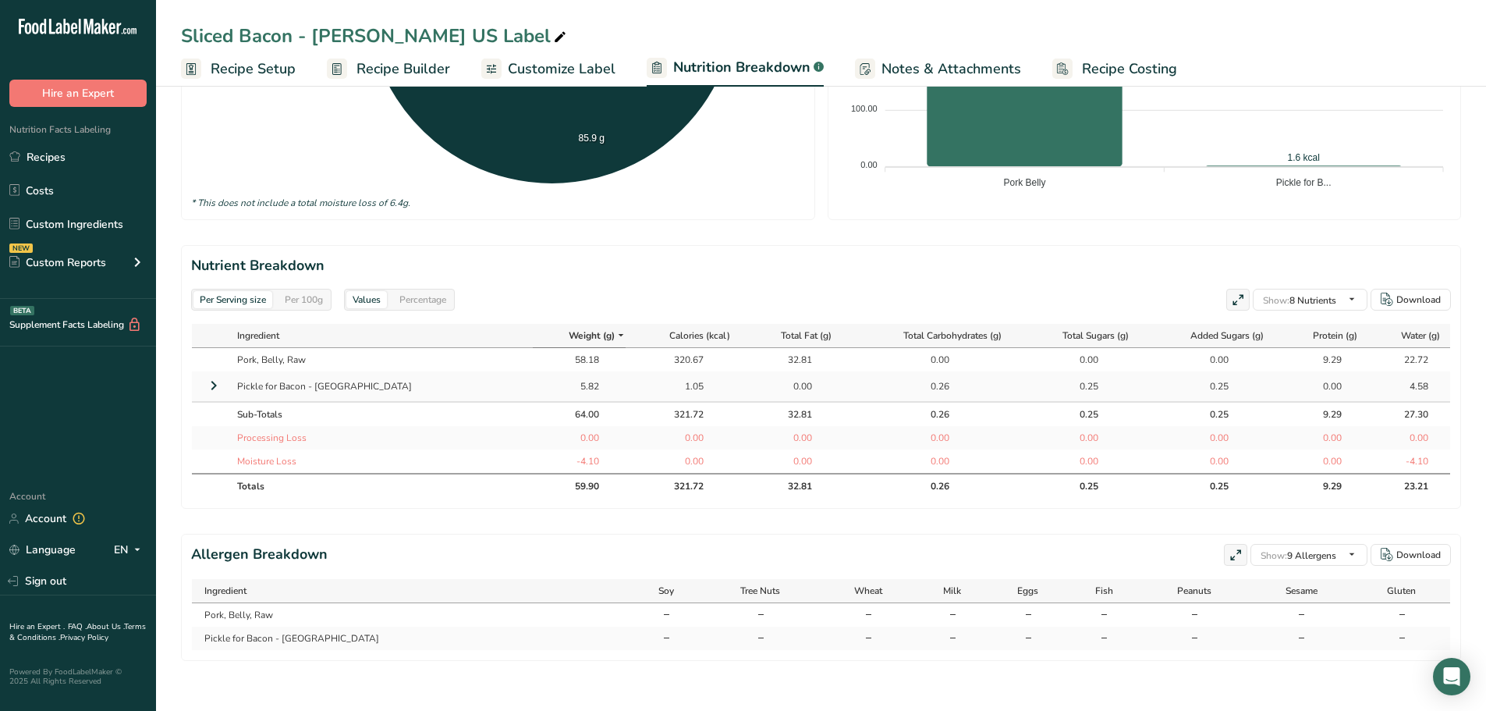
click at [304, 291] on div "Per 100g" at bounding box center [303, 299] width 51 height 17
click at [85, 149] on link "Recipes" at bounding box center [78, 157] width 156 height 30
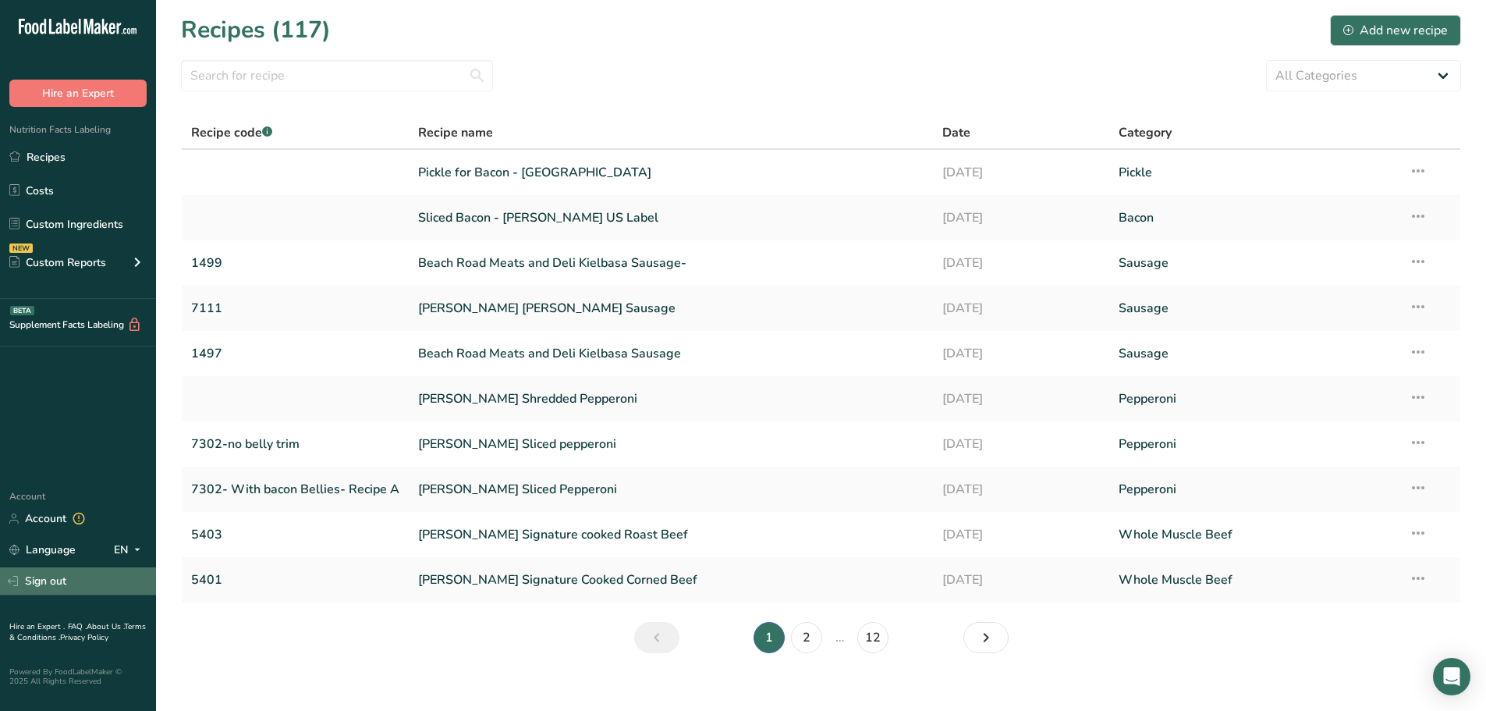
click at [51, 581] on link "Sign out" at bounding box center [78, 580] width 156 height 27
